Goal: Task Accomplishment & Management: Use online tool/utility

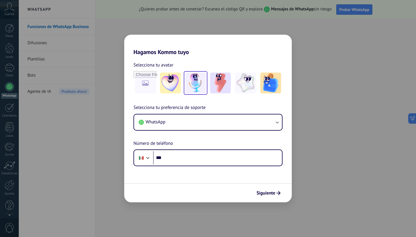
click at [195, 86] on img at bounding box center [195, 83] width 21 height 21
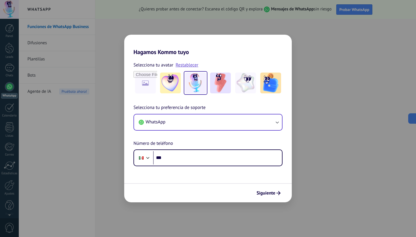
click at [209, 121] on button "WhatsApp" at bounding box center [208, 123] width 148 height 16
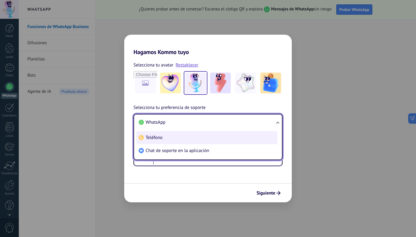
click at [162, 136] on span "Teléfono" at bounding box center [154, 138] width 17 height 6
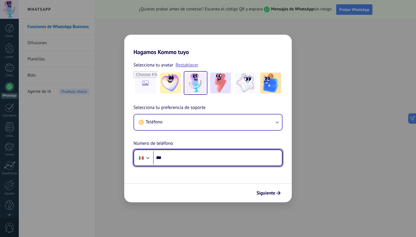
click at [181, 157] on input "***" at bounding box center [217, 157] width 129 height 13
type input "**********"
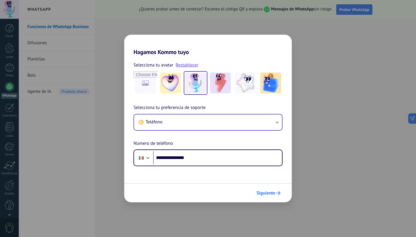
click at [265, 193] on span "Siguiente" at bounding box center [266, 193] width 19 height 4
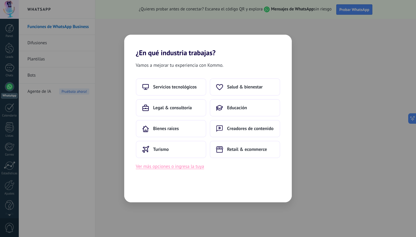
click at [184, 167] on button "Ver más opciones o ingresa la tuya" at bounding box center [170, 167] width 68 height 8
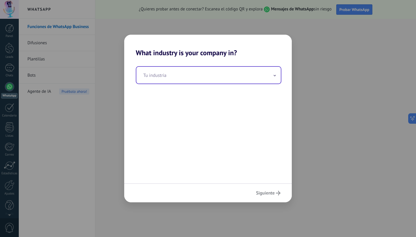
click at [193, 77] on input "text" at bounding box center [209, 75] width 145 height 17
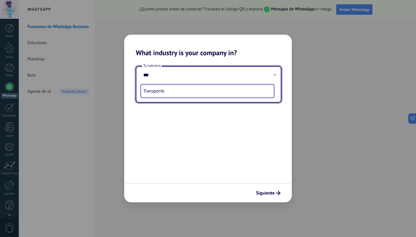
type input "**********"
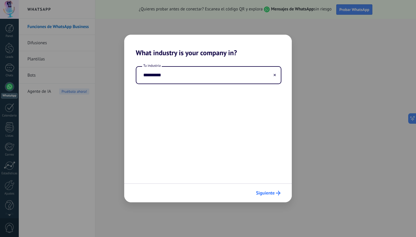
click at [264, 191] on span "Siguiente" at bounding box center [265, 193] width 19 height 4
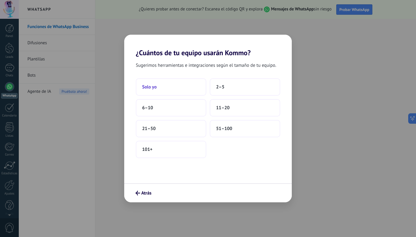
click at [191, 91] on button "Solo yo" at bounding box center [171, 86] width 71 height 17
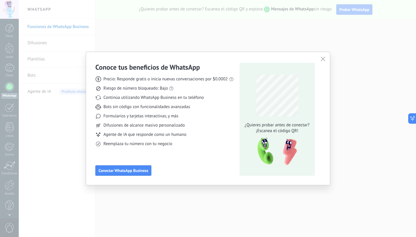
click at [323, 60] on icon "button" at bounding box center [323, 59] width 5 height 5
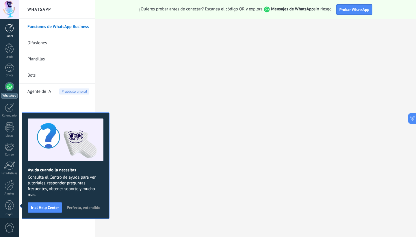
click at [10, 30] on div at bounding box center [9, 28] width 9 height 9
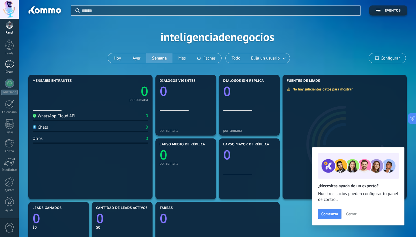
scroll to position [3, 0]
click at [9, 63] on div at bounding box center [9, 64] width 9 height 8
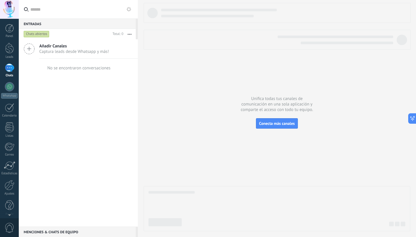
click at [66, 49] on span "Captura leads desde Whatsapp y más!" at bounding box center [74, 51] width 70 height 5
click at [29, 51] on icon at bounding box center [29, 48] width 11 height 11
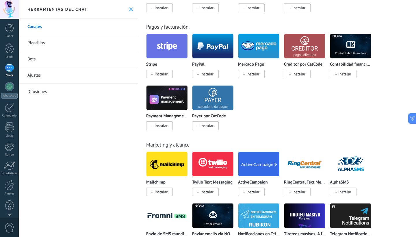
scroll to position [1016, 0]
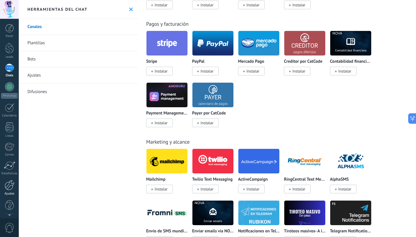
click at [9, 185] on div at bounding box center [10, 185] width 10 height 10
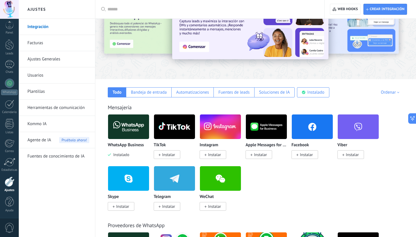
scroll to position [38, 0]
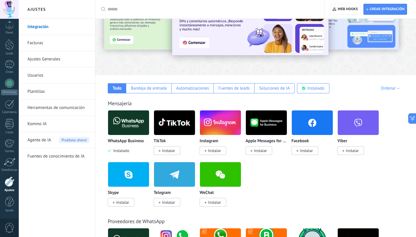
click at [34, 97] on link "Plantillas" at bounding box center [58, 92] width 62 height 16
